Goal: Task Accomplishment & Management: Complete application form

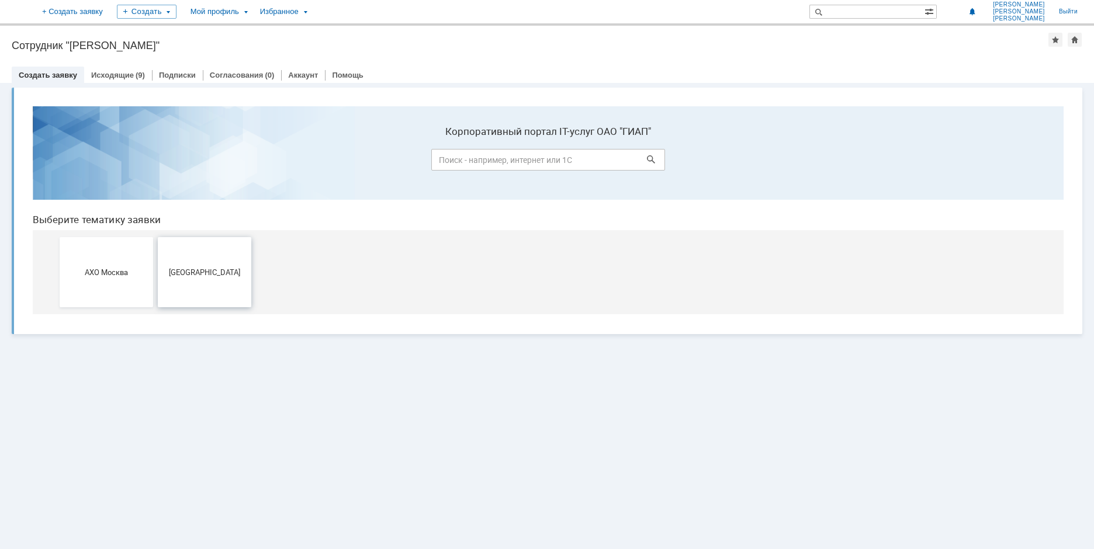
click at [202, 262] on button "[GEOGRAPHIC_DATA]" at bounding box center [204, 272] width 93 height 70
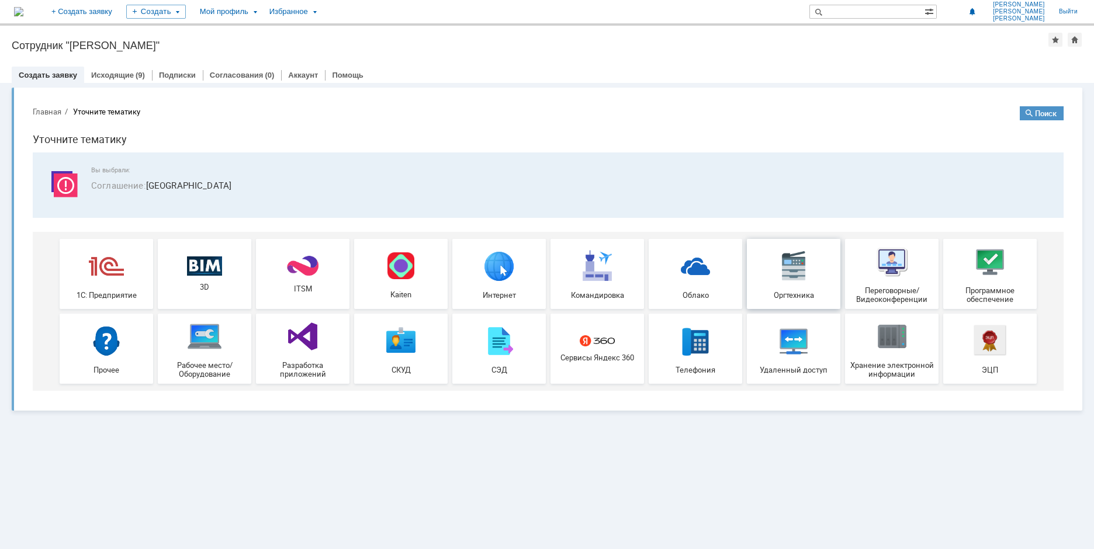
click at [775, 280] on div "Оргтехника" at bounding box center [793, 273] width 86 height 51
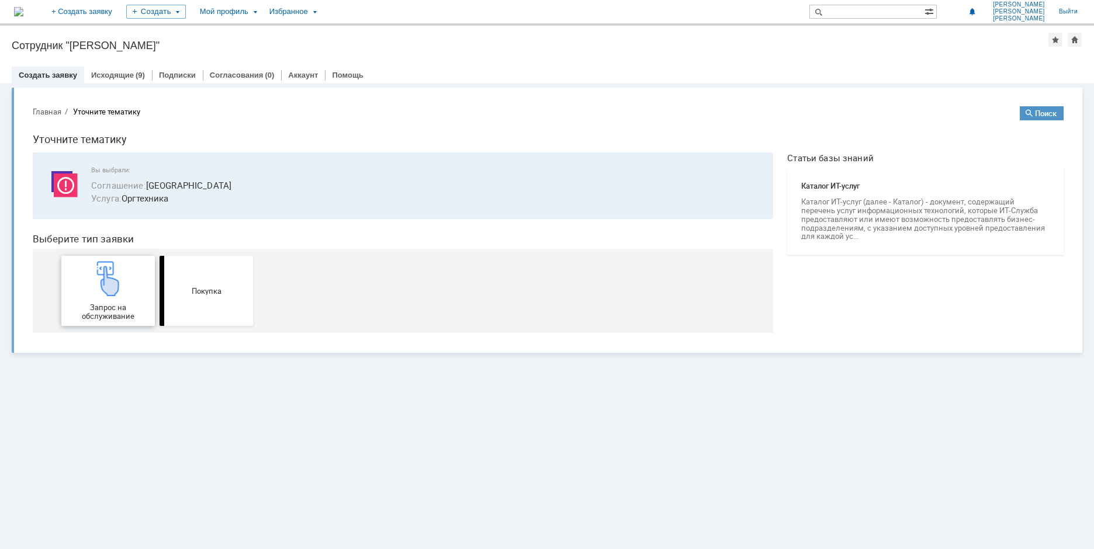
click at [93, 285] on img at bounding box center [108, 278] width 35 height 35
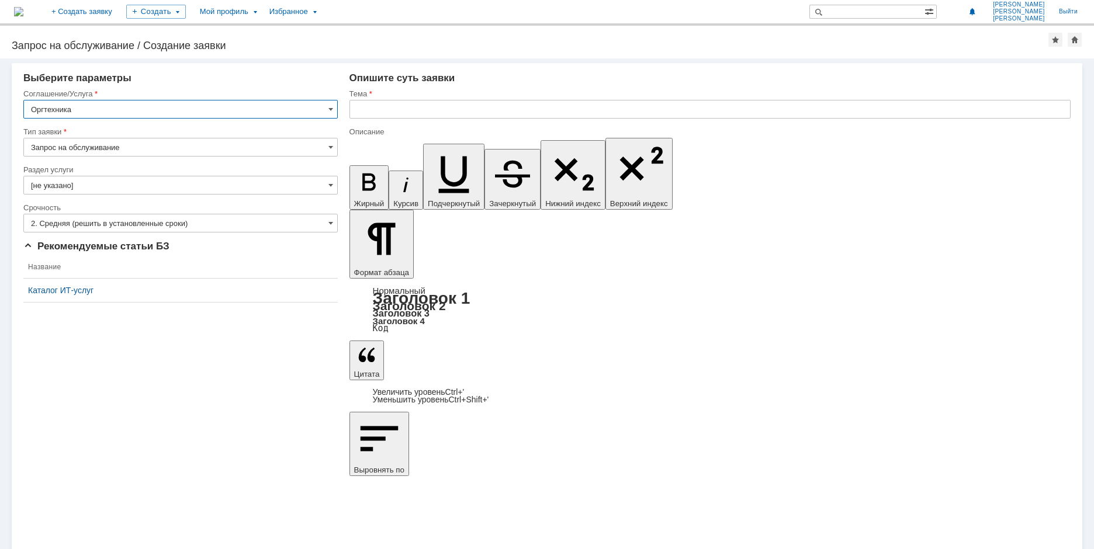
click at [87, 184] on input "[не указано]" at bounding box center [180, 185] width 314 height 19
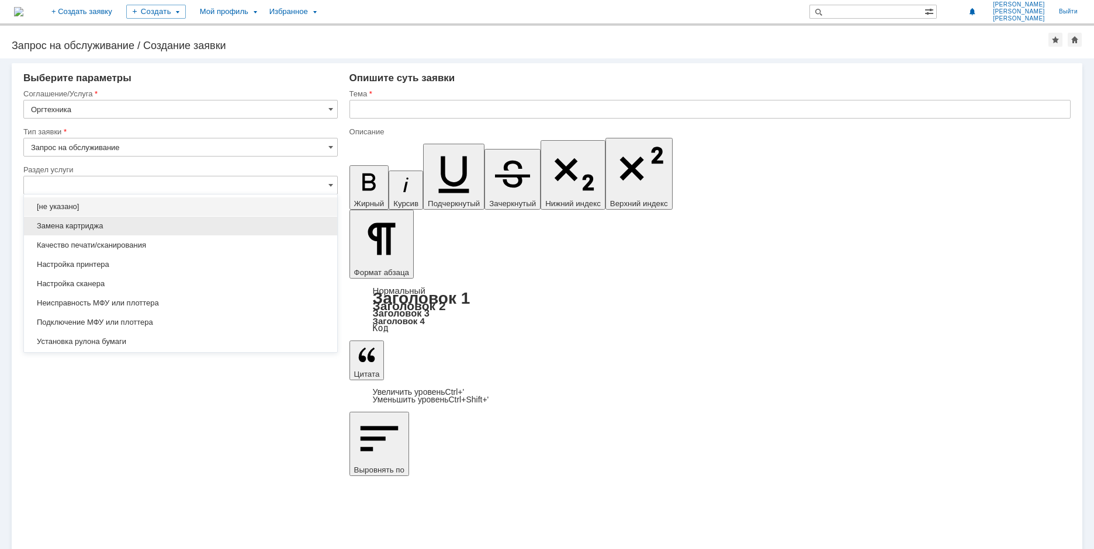
click at [76, 223] on span "Замена картриджа" at bounding box center [180, 225] width 299 height 9
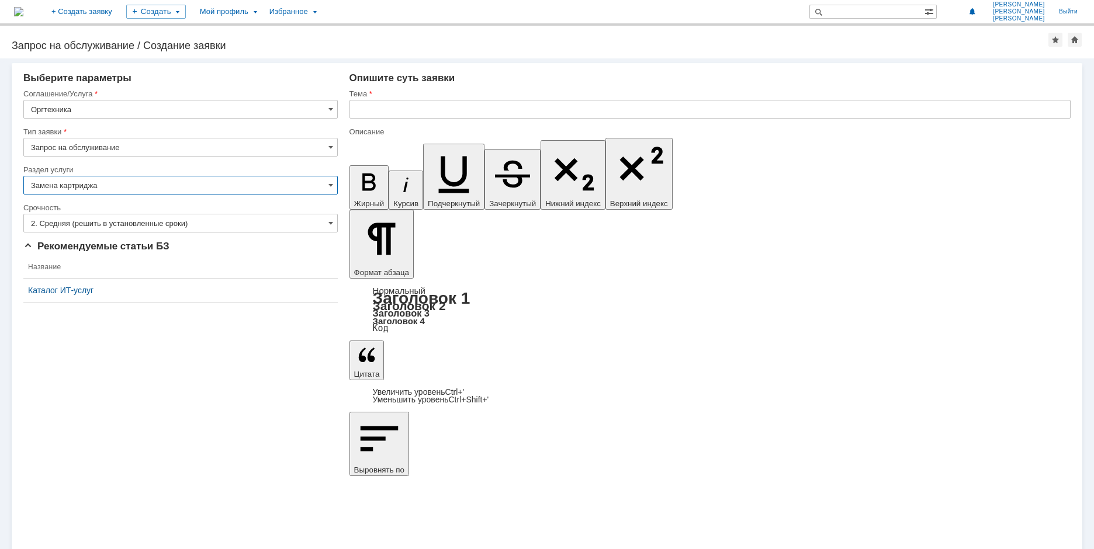
type input "Замена картриджа"
click at [78, 223] on input "2. Средняя (решить в установленные сроки)" at bounding box center [180, 223] width 314 height 19
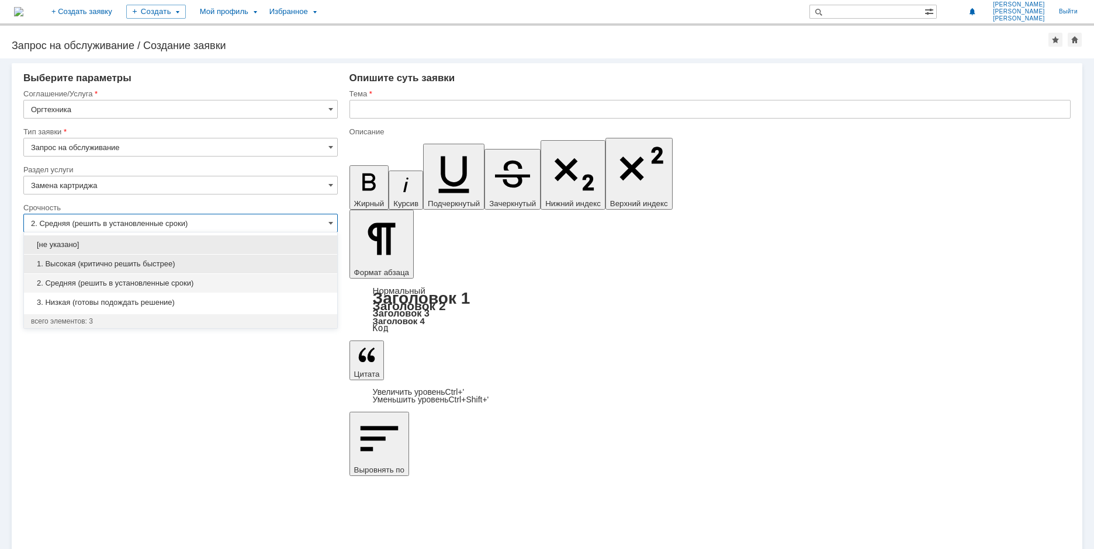
click at [86, 260] on span "1. Высокая (критично решить быстрее)" at bounding box center [180, 263] width 299 height 9
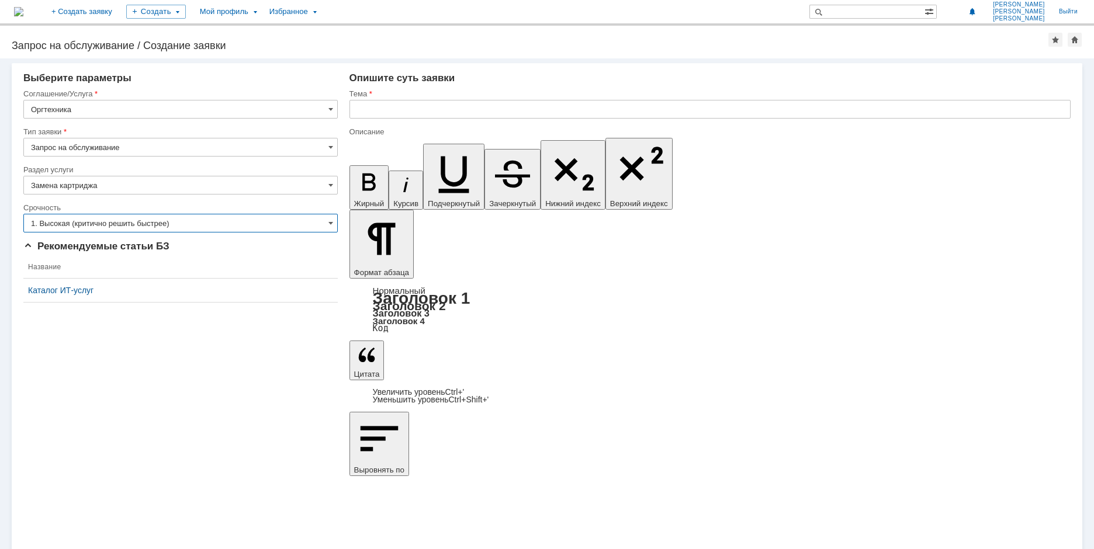
type input "1. Высокая (критично решить быстрее)"
click at [412, 106] on input "text" at bounding box center [709, 109] width 721 height 19
type input "кончился тонер"
